Goal: Information Seeking & Learning: Find contact information

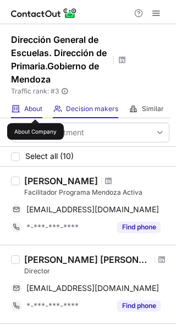
click at [35, 109] on span "About" at bounding box center [33, 108] width 18 height 9
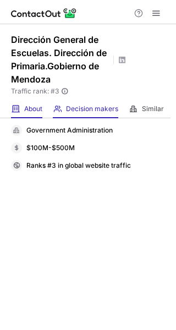
click at [99, 115] on div "Decision makers View Employees" at bounding box center [85, 109] width 65 height 18
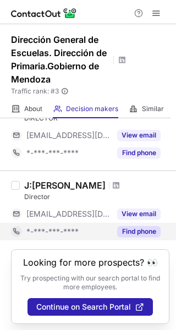
scroll to position [792, 0]
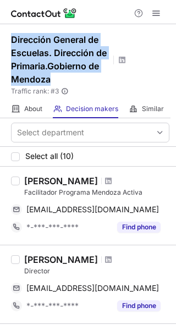
drag, startPoint x: 30, startPoint y: 75, endPoint x: 4, endPoint y: 35, distance: 48.2
click at [4, 35] on div "Dirección General de Escuelas. Dirección de Primaria.Gobierno de Mendoza Traffi…" at bounding box center [88, 62] width 176 height 76
copy h1 "Dirección General de Escuelas. Dirección de Primaria.Gobierno de Mendoza"
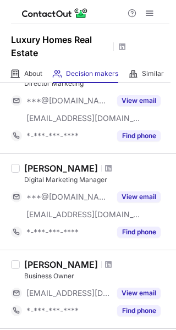
scroll to position [589, 0]
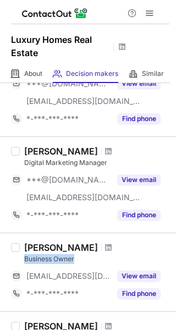
drag, startPoint x: 82, startPoint y: 257, endPoint x: 20, endPoint y: 259, distance: 61.6
click at [20, 259] on div "Gretchen Lecole Business Owner ***@rusellluxuryhomes.com View email *-***-***-*…" at bounding box center [95, 272] width 150 height 60
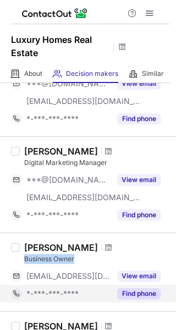
copy div "Business Owner"
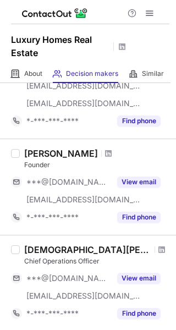
scroll to position [220, 0]
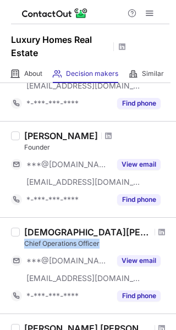
drag, startPoint x: 105, startPoint y: 241, endPoint x: 20, endPoint y: 239, distance: 84.7
click at [20, 239] on div "[DEMOGRAPHIC_DATA][PERSON_NAME] Chief Operations Officer ***@[DOMAIN_NAME] [EMA…" at bounding box center [95, 265] width 150 height 78
copy div "Chief Operations Officer"
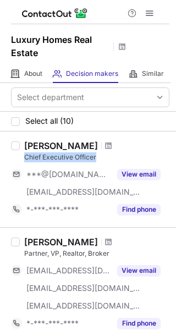
drag, startPoint x: 96, startPoint y: 156, endPoint x: 22, endPoint y: 157, distance: 73.7
click at [22, 157] on div "Ari Istanboulian Chief Executive Officer ***@icloud.com ***@luxuryhomesrealesta…" at bounding box center [95, 179] width 150 height 78
copy div "Chief Executive Officer"
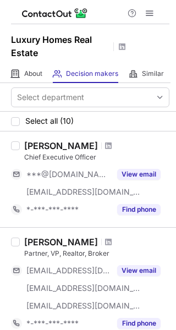
click at [109, 148] on div "Ari Istanboulian" at bounding box center [96, 145] width 145 height 11
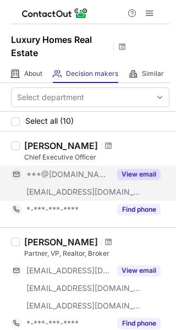
click at [130, 172] on button "View email" at bounding box center [138, 174] width 43 height 11
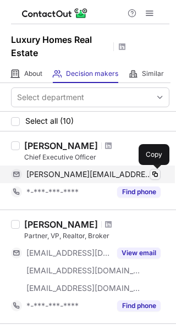
click at [154, 173] on span at bounding box center [155, 174] width 9 height 9
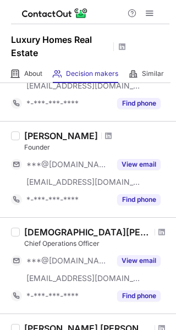
scroll to position [220, 0]
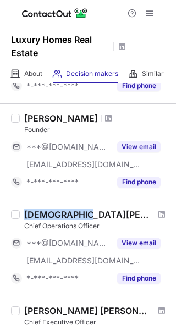
drag, startPoint x: 78, startPoint y: 213, endPoint x: 24, endPoint y: 209, distance: 54.0
click at [24, 209] on div "Islam Farouk Chief Operations Officer ***@gmail.com ***@luxuryhomesrealestate.a…" at bounding box center [95, 248] width 150 height 78
copy div "Islam Farouk"
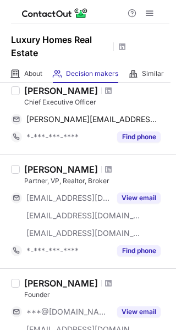
scroll to position [0, 0]
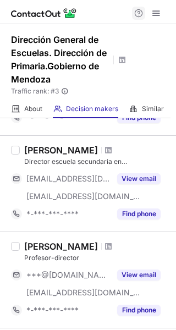
scroll to position [77, 0]
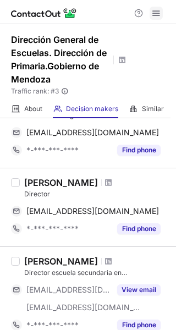
click at [152, 13] on span at bounding box center [156, 13] width 9 height 9
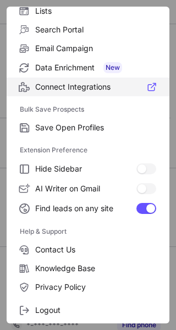
scroll to position [128, 0]
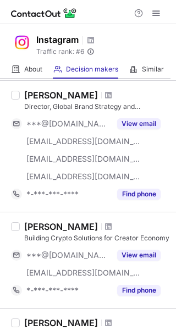
scroll to position [660, 0]
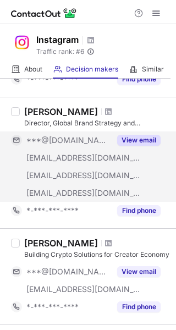
click at [140, 135] on button "View email" at bounding box center [138, 140] width 43 height 11
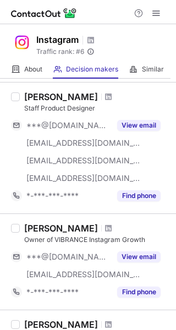
scroll to position [0, 0]
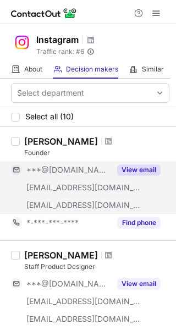
click at [127, 168] on button "View email" at bounding box center [138, 169] width 43 height 11
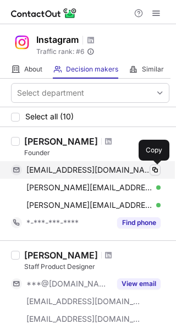
click at [155, 169] on span at bounding box center [155, 169] width 9 height 9
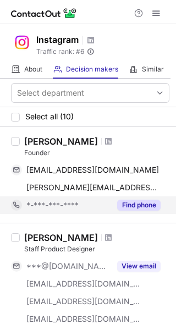
click at [138, 205] on button "Find phone" at bounding box center [138, 205] width 43 height 11
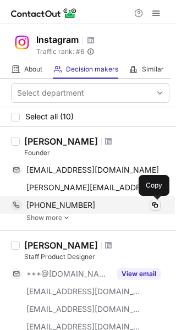
click at [154, 201] on span at bounding box center [155, 205] width 9 height 9
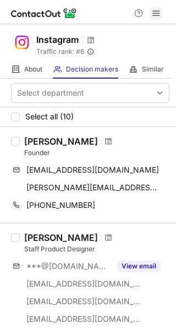
click at [153, 13] on span at bounding box center [156, 13] width 9 height 9
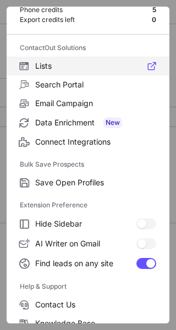
scroll to position [110, 0]
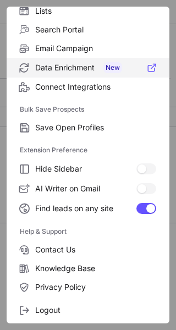
click at [23, 66] on span at bounding box center [24, 67] width 9 height 9
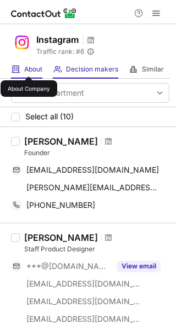
click at [29, 67] on span "About" at bounding box center [33, 69] width 18 height 9
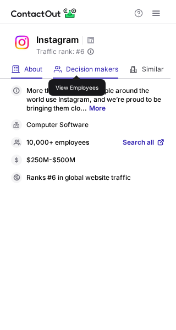
click at [76, 65] on span "Decision makers" at bounding box center [92, 69] width 52 height 9
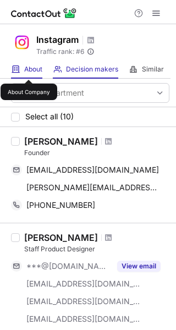
click at [28, 68] on span "About" at bounding box center [33, 69] width 18 height 9
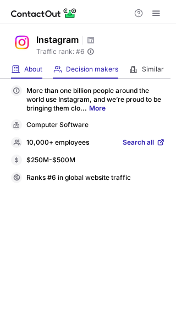
click at [59, 69] on span at bounding box center [57, 69] width 9 height 9
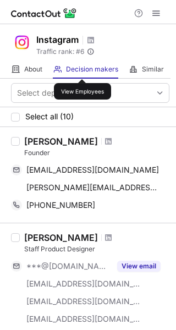
click at [82, 69] on span "Decision makers" at bounding box center [92, 69] width 52 height 9
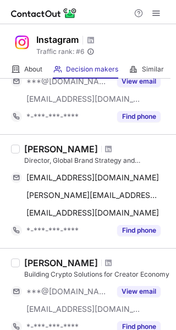
scroll to position [893, 0]
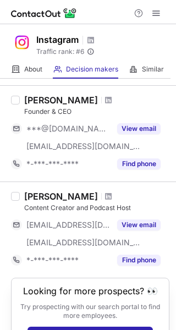
scroll to position [893, 0]
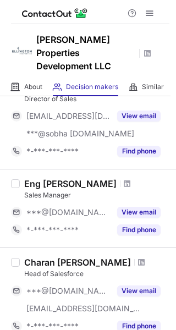
scroll to position [275, 0]
